Goal: Task Accomplishment & Management: Complete application form

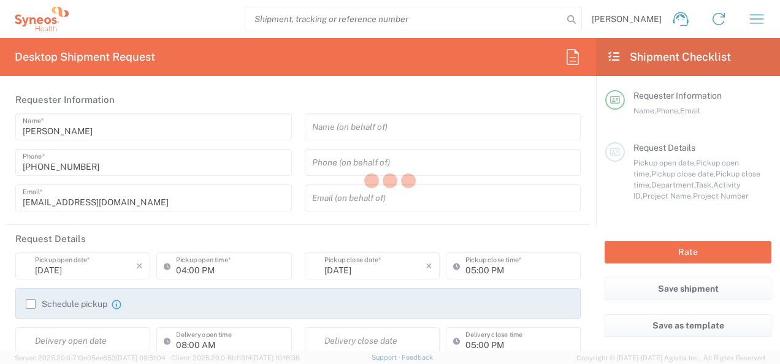
type input "8350"
type input "Województwo Mazowieckie"
type input "[GEOGRAPHIC_DATA]"
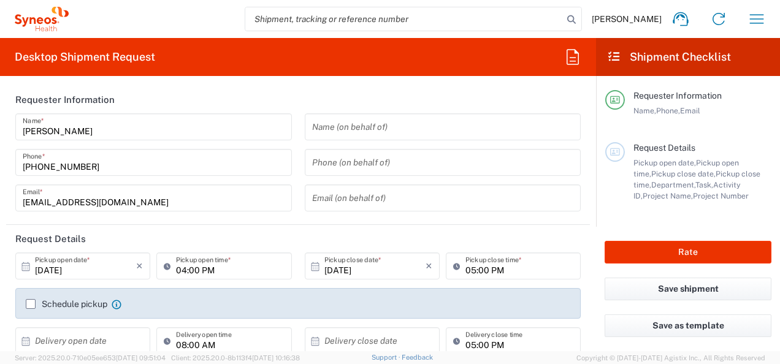
type input "Syneos Health Poland sp. z.o.o"
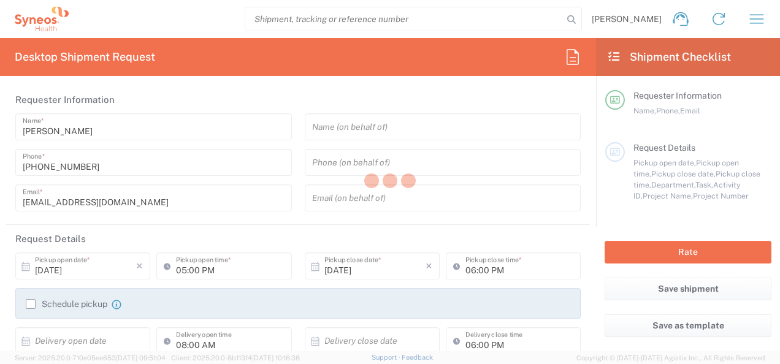
type input "Województwo Mazowieckie"
type input "8350"
type input "[GEOGRAPHIC_DATA]"
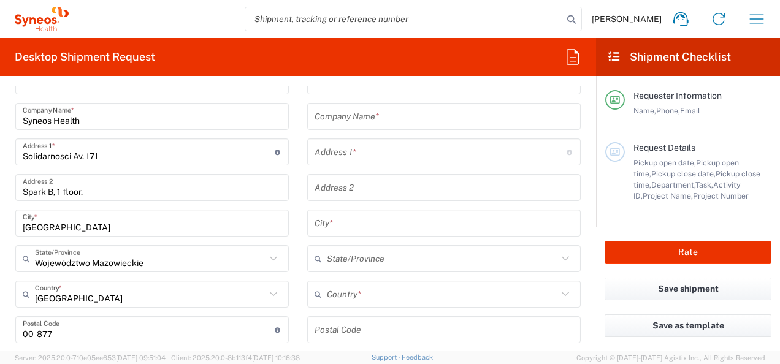
type input "Syneos Health Poland sp. z.o.o"
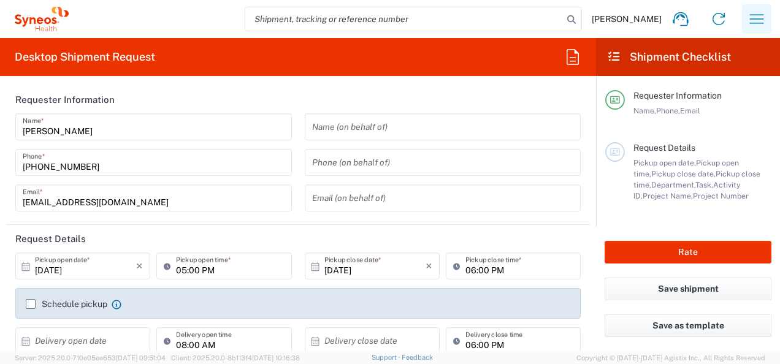
click at [753, 18] on icon "button" at bounding box center [757, 19] width 20 height 20
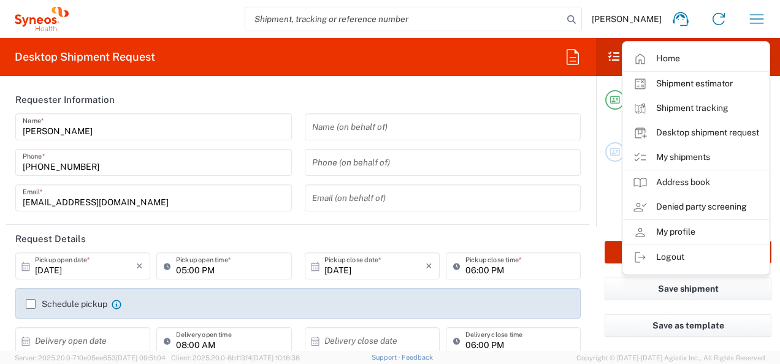
click at [678, 258] on link "Logout" at bounding box center [696, 257] width 146 height 25
